Goal: Check status: Check status

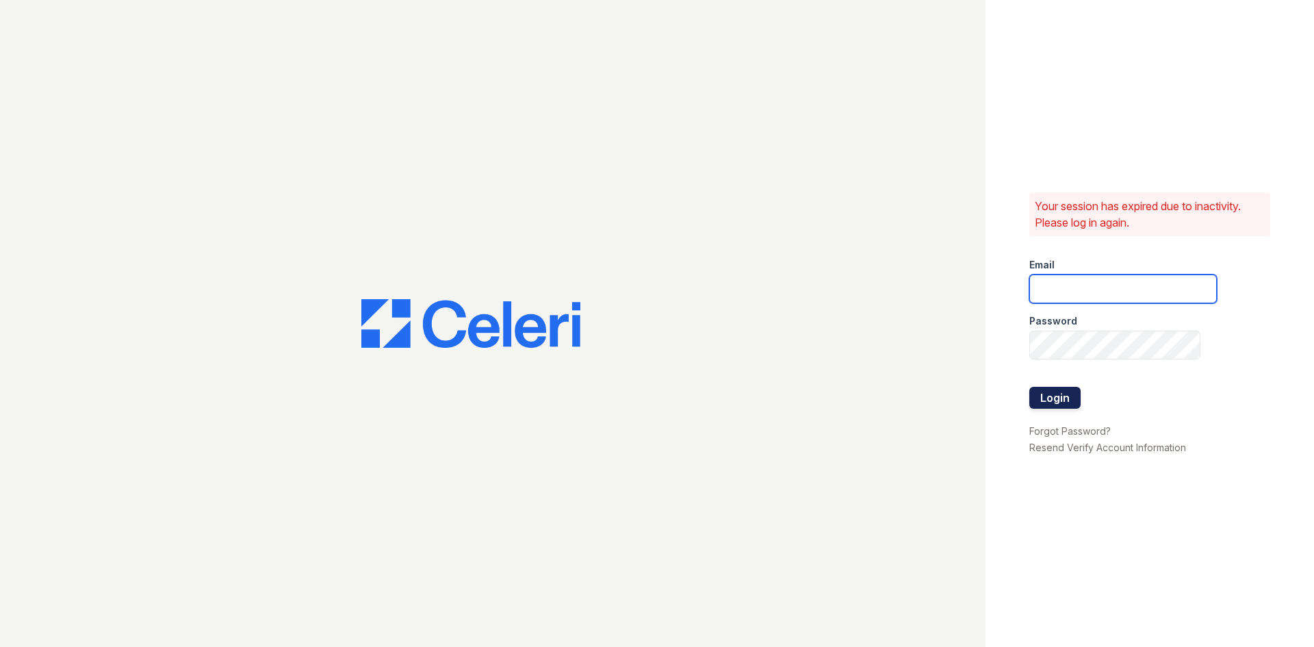
type input "[PERSON_NAME][EMAIL_ADDRESS][DOMAIN_NAME]"
click at [1056, 390] on button "Login" at bounding box center [1055, 398] width 51 height 22
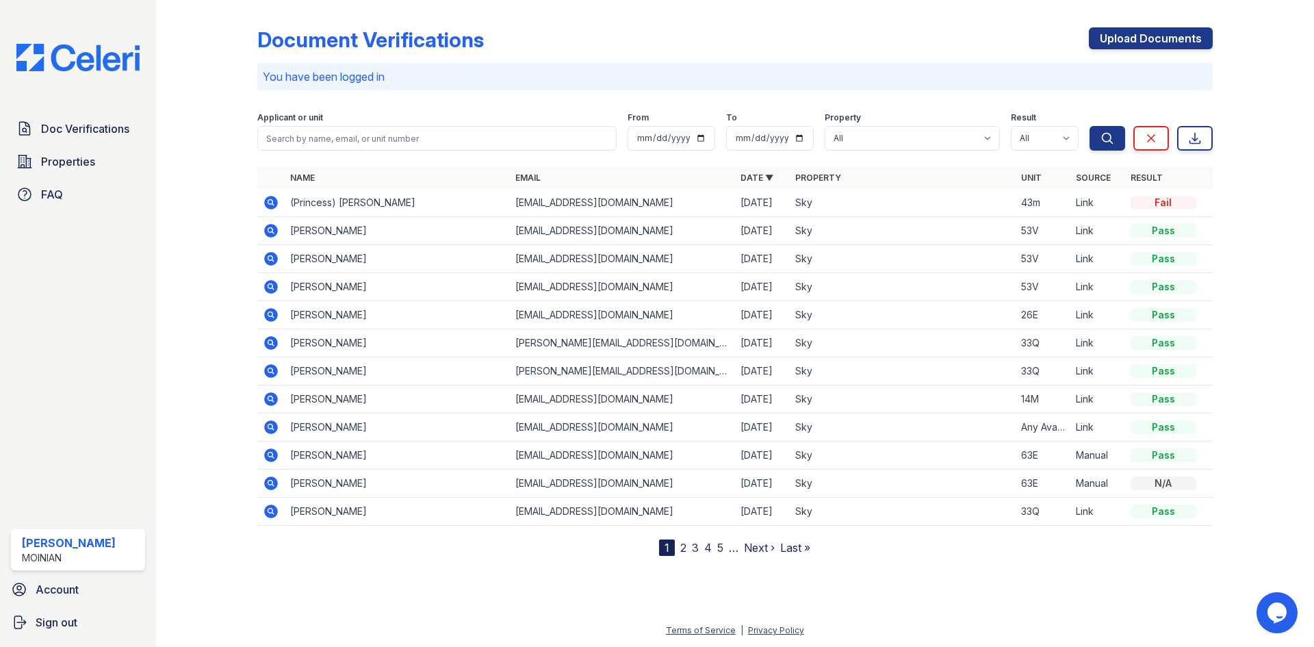
click at [270, 202] on icon at bounding box center [269, 201] width 3 height 3
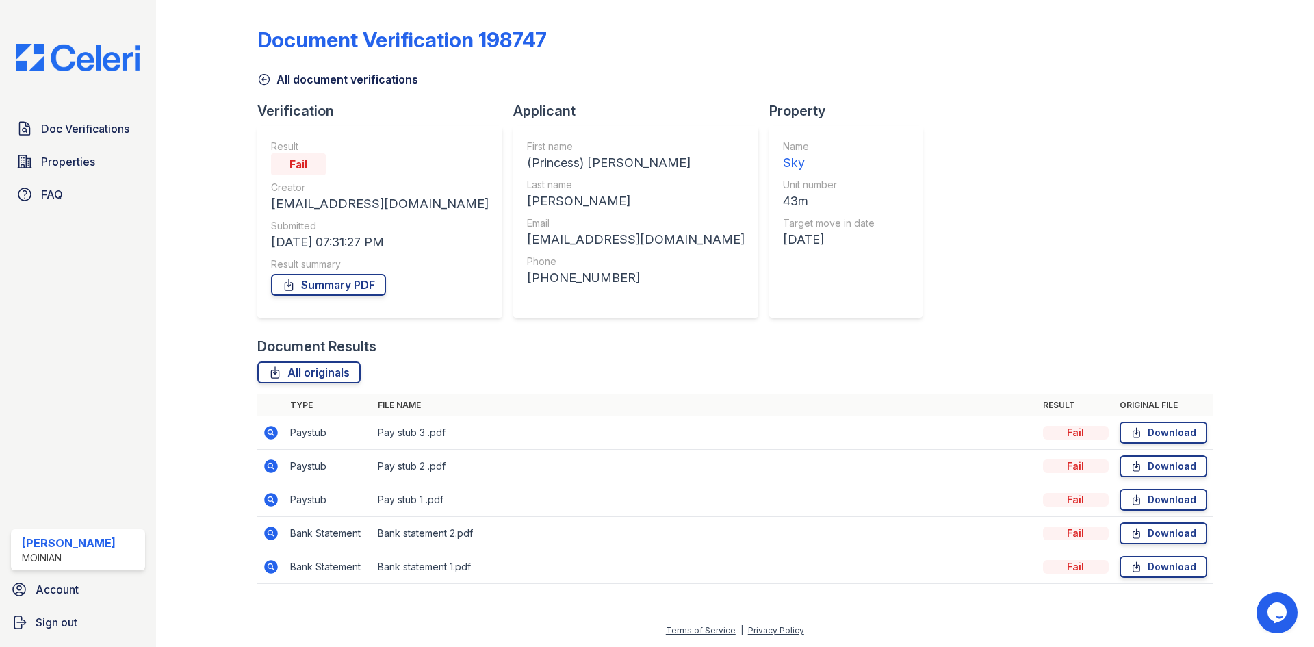
click at [270, 429] on icon at bounding box center [271, 433] width 14 height 14
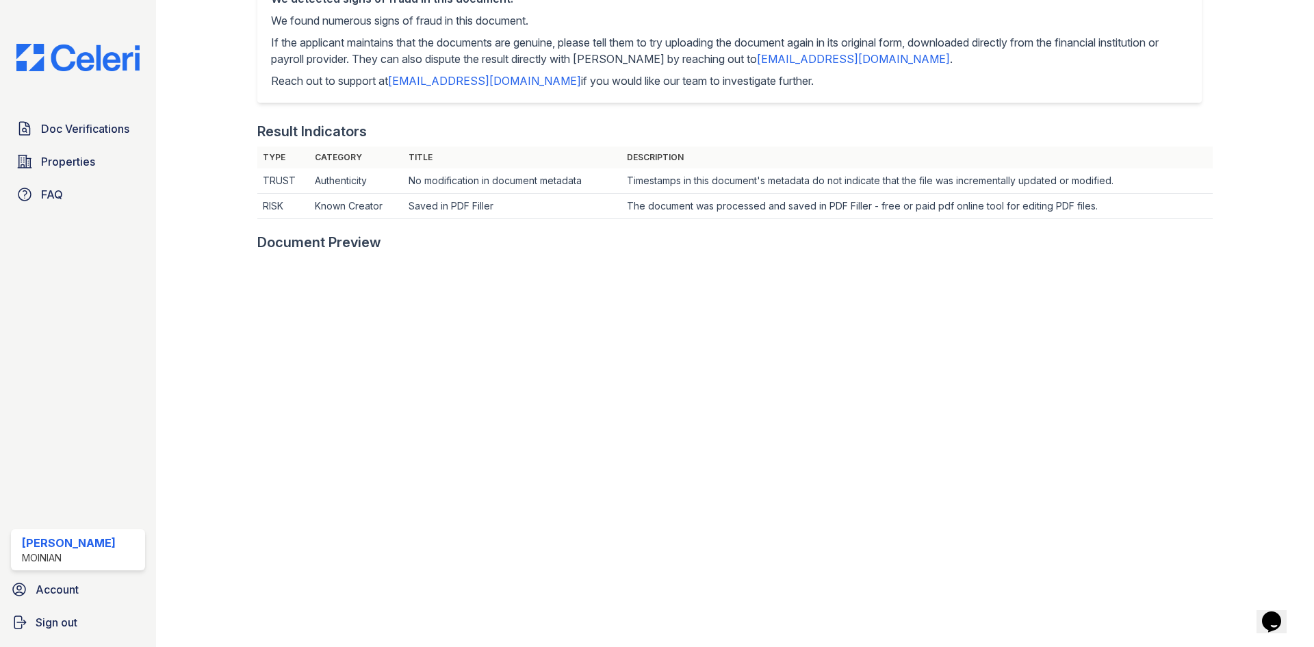
scroll to position [411, 0]
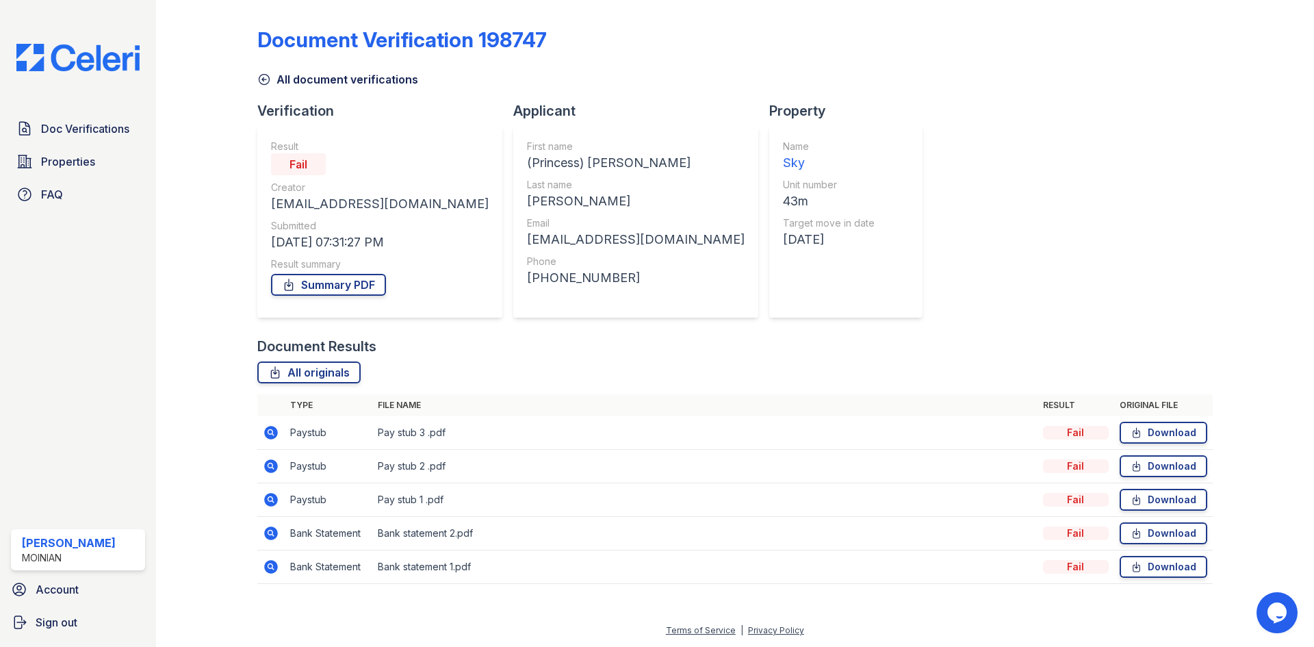
click at [267, 528] on icon at bounding box center [271, 533] width 16 height 16
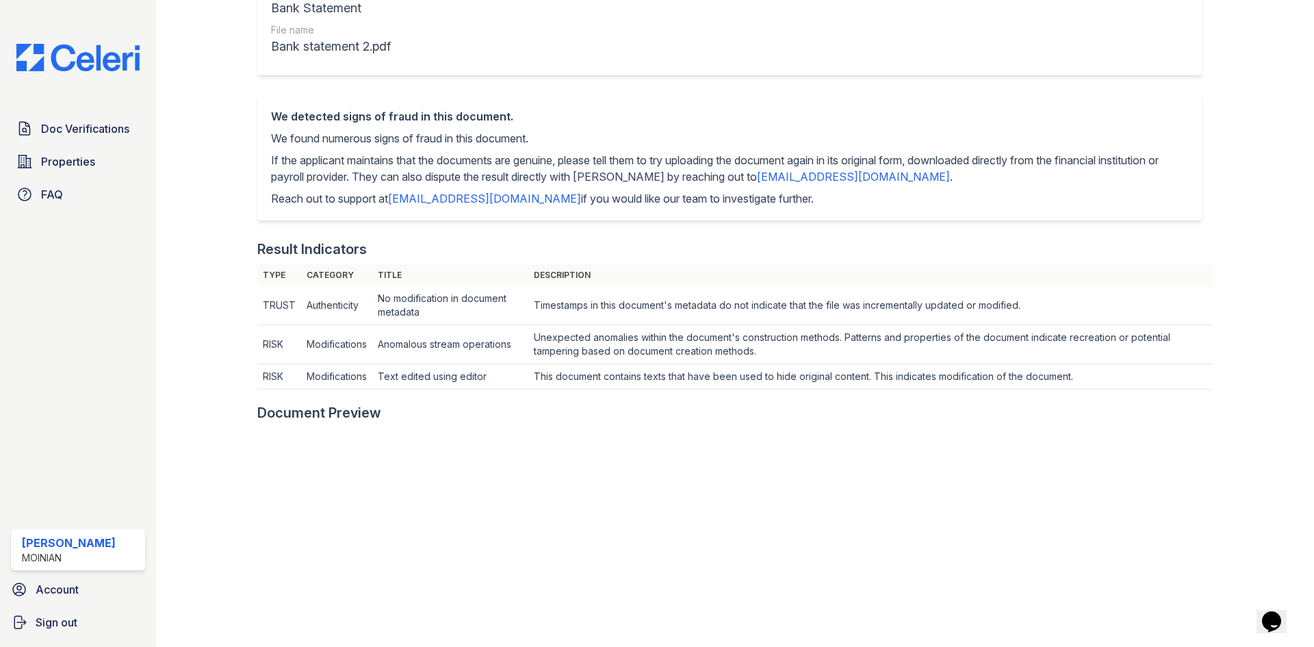
scroll to position [205, 0]
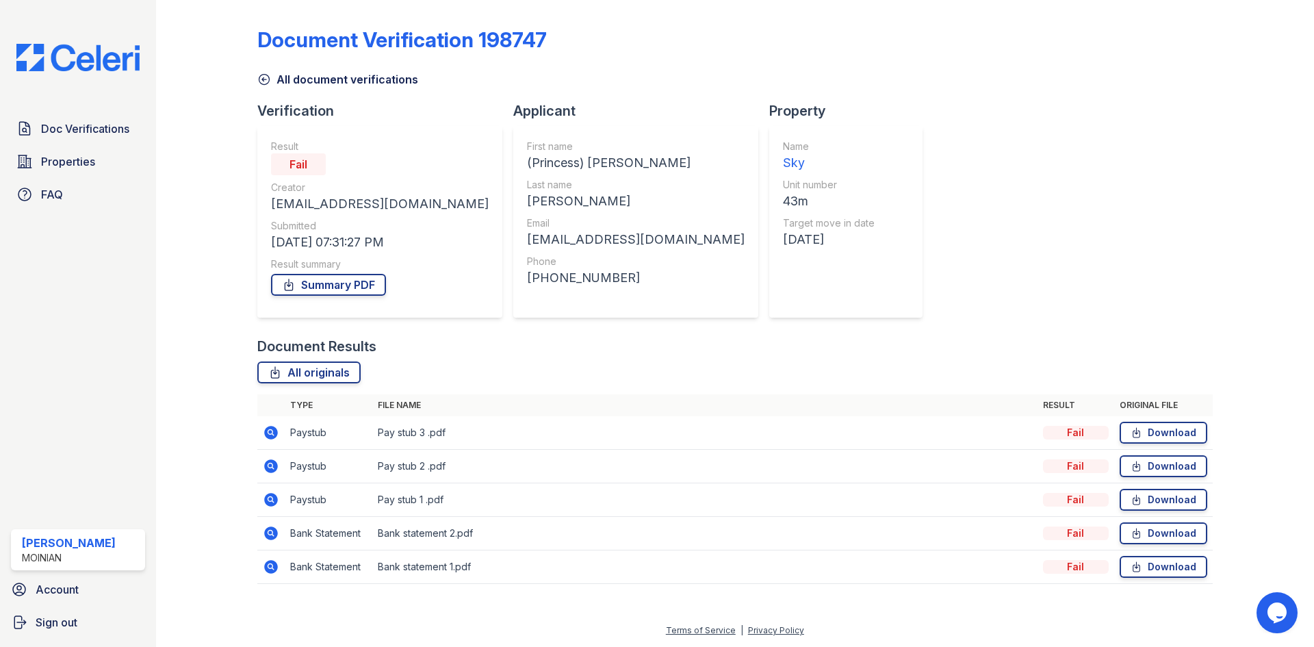
click at [269, 539] on icon at bounding box center [271, 533] width 14 height 14
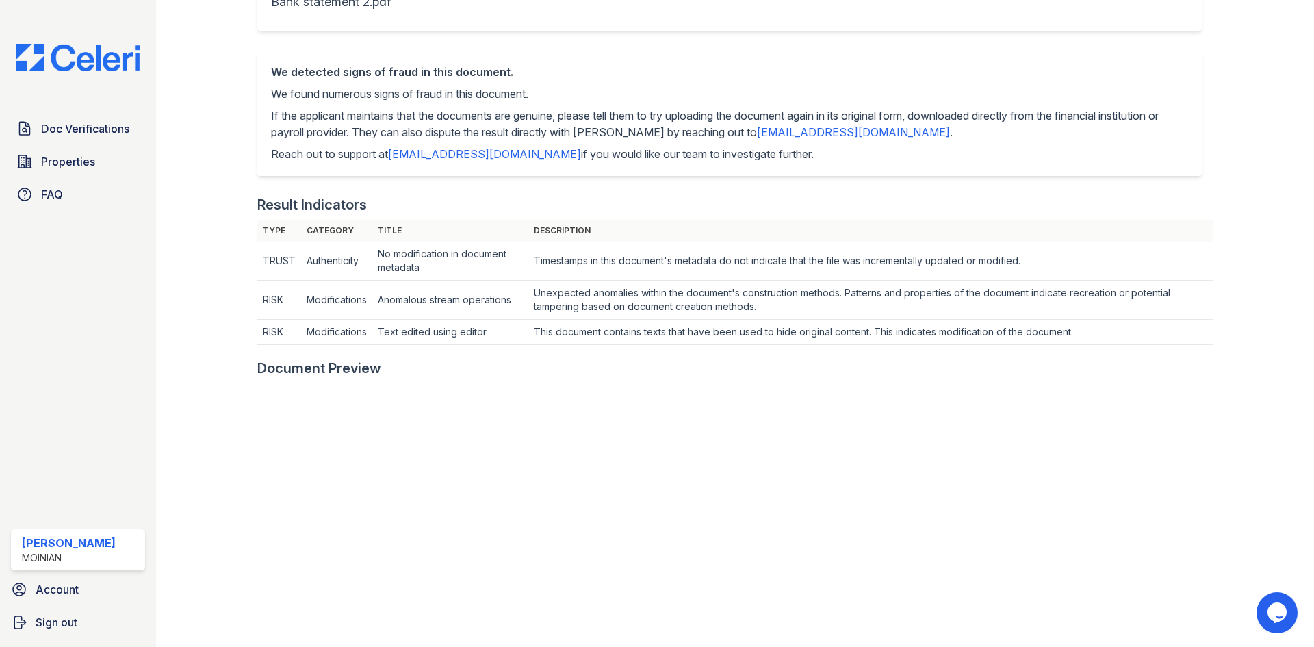
scroll to position [274, 0]
